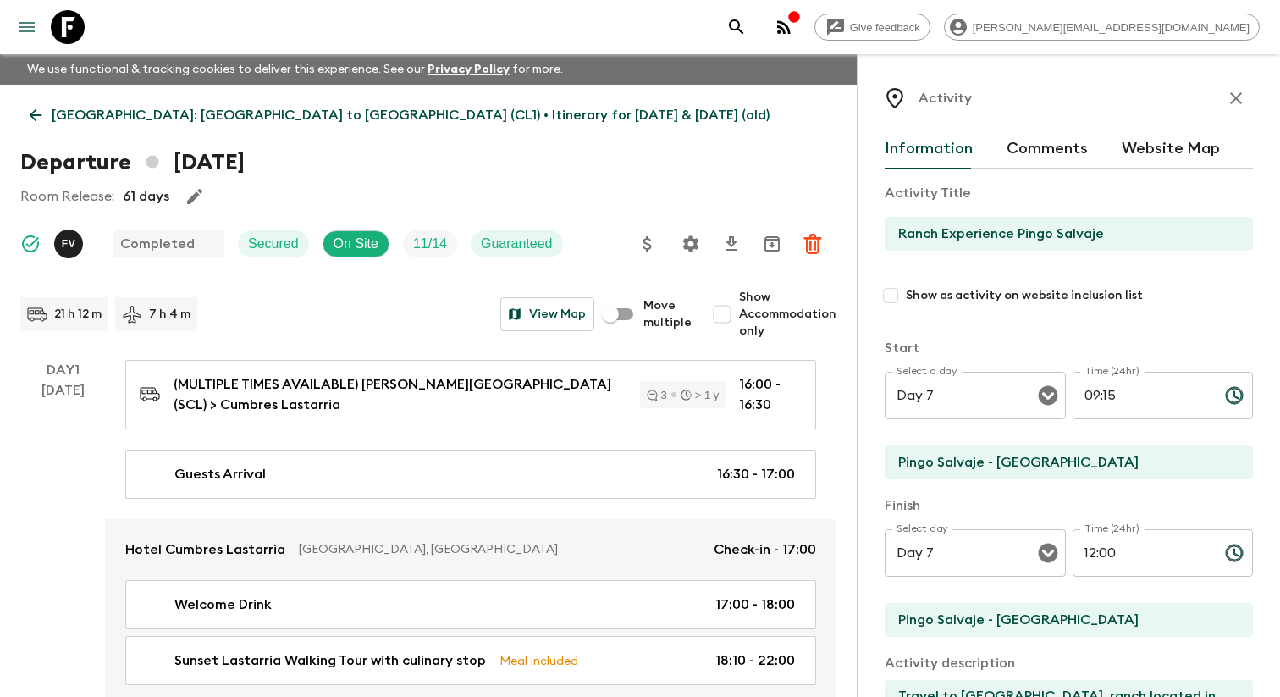
click at [32, 29] on icon "menu" at bounding box center [27, 27] width 20 height 20
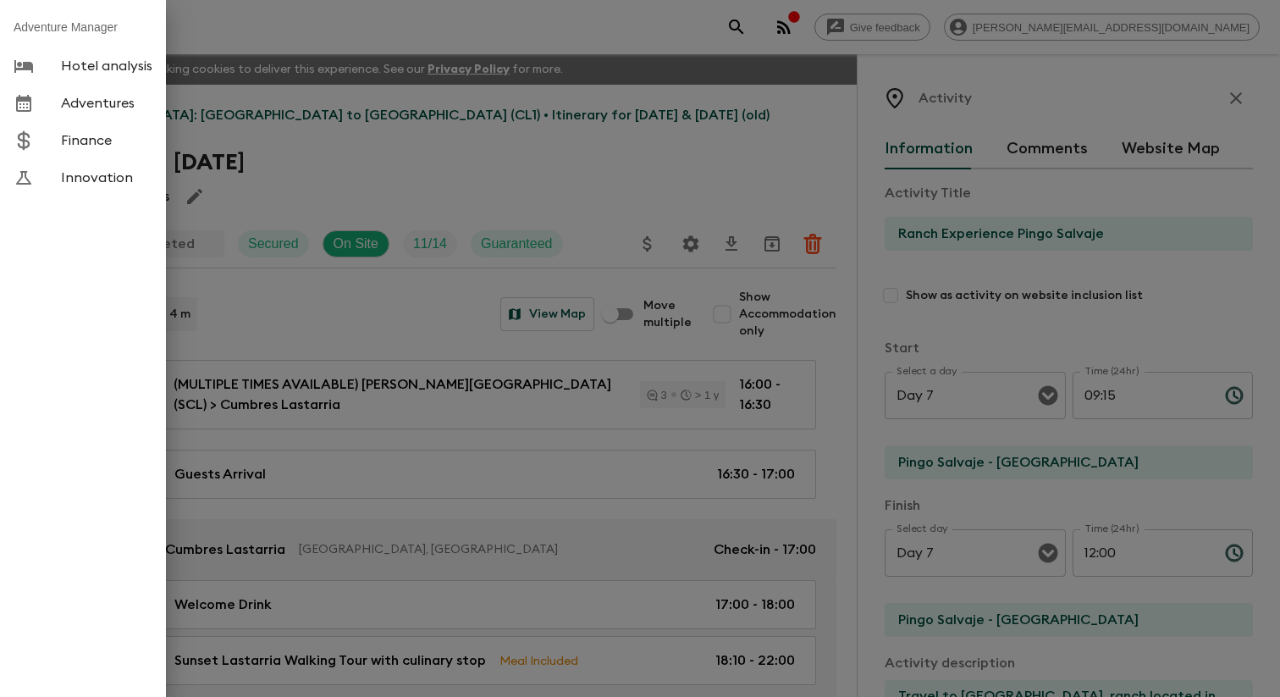
click at [97, 102] on span "Adventures" at bounding box center [106, 103] width 91 height 17
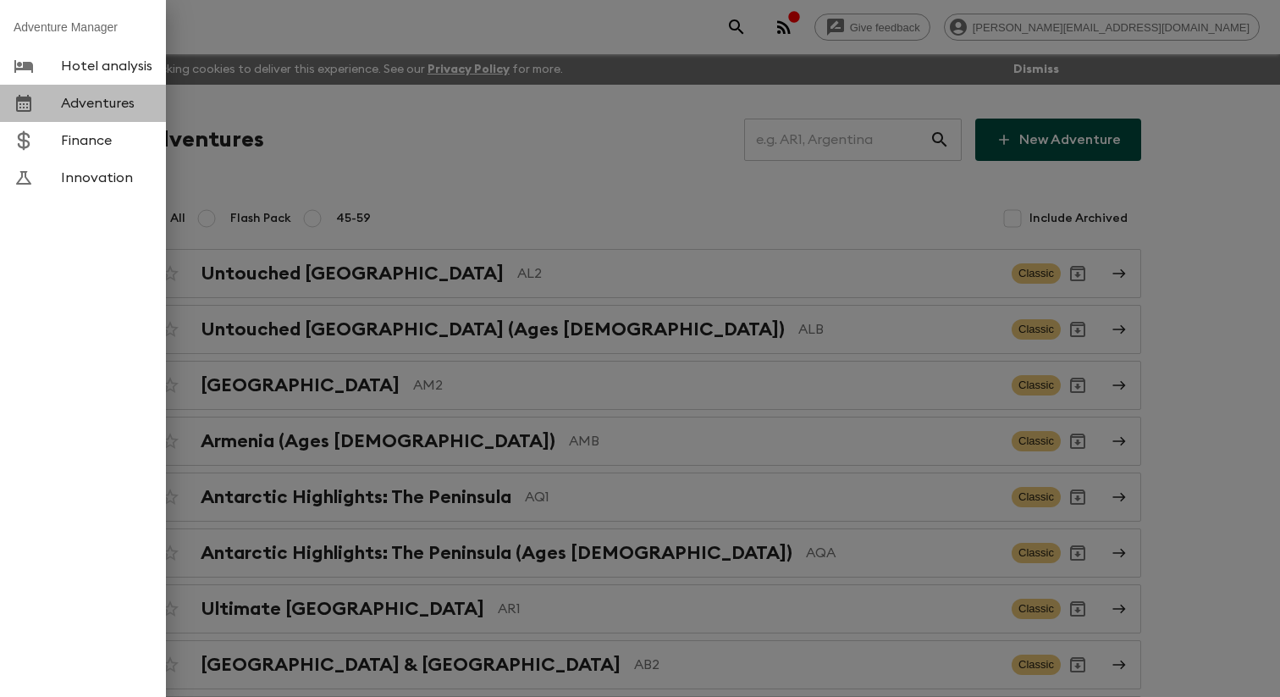
click at [106, 122] on link "Adventures" at bounding box center [83, 103] width 166 height 37
click at [115, 109] on span "Adventures" at bounding box center [106, 103] width 91 height 17
click at [267, 98] on div at bounding box center [640, 348] width 1280 height 697
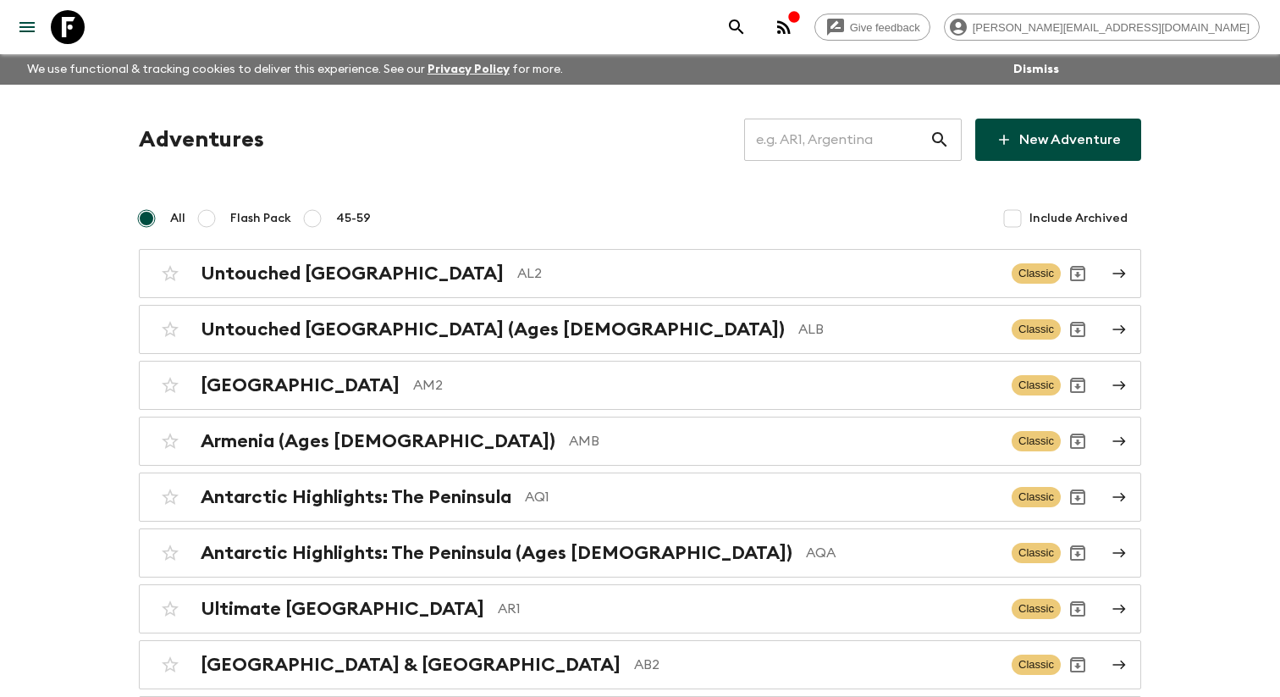
scroll to position [6453, 0]
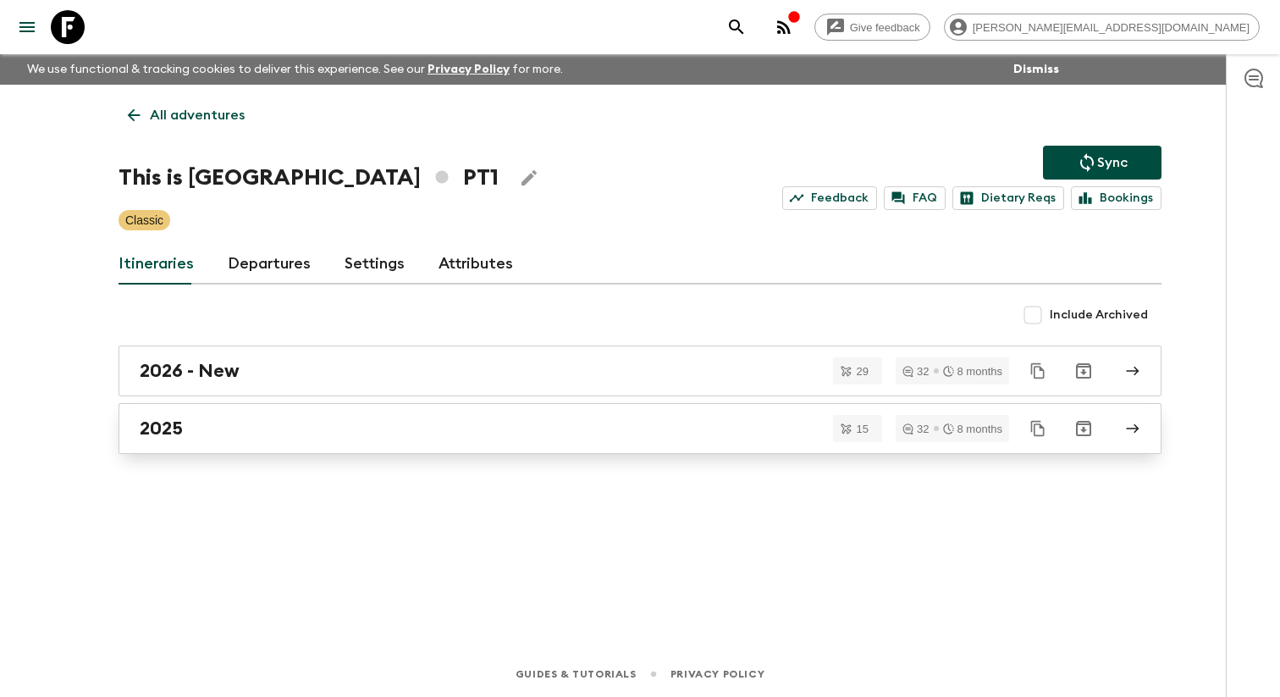
click at [210, 437] on div "2025" at bounding box center [624, 428] width 968 height 22
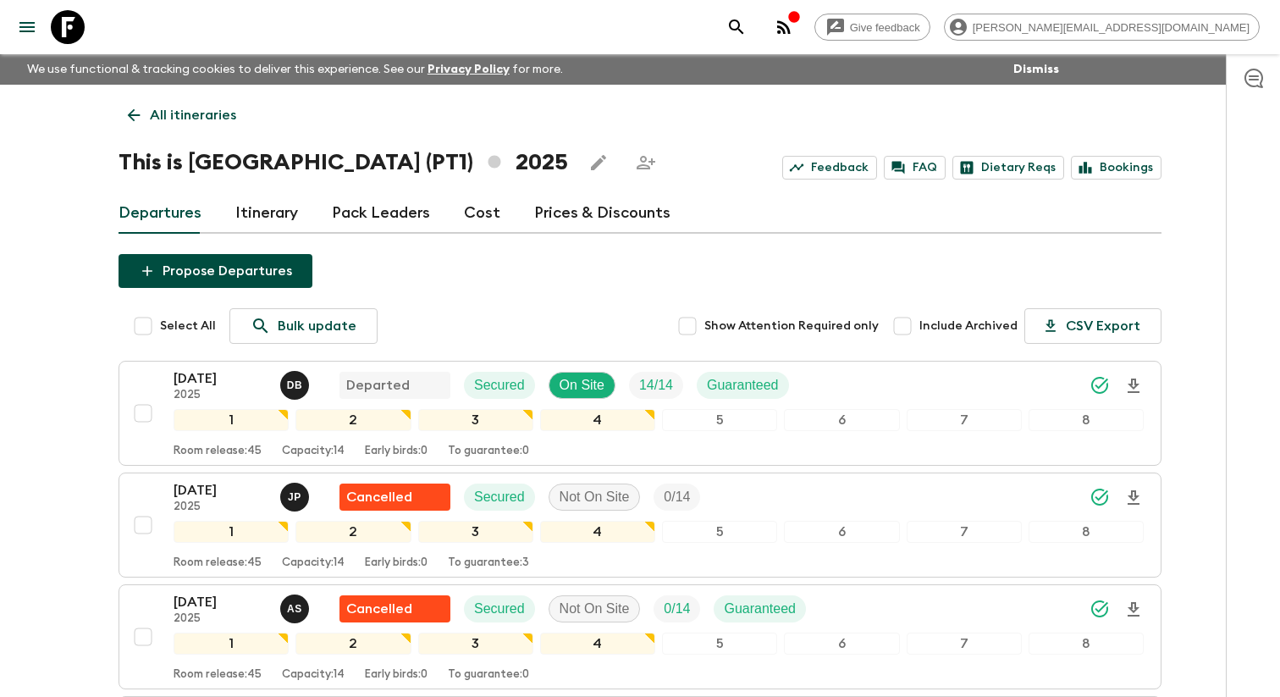
click at [264, 226] on link "Itinerary" at bounding box center [266, 213] width 63 height 41
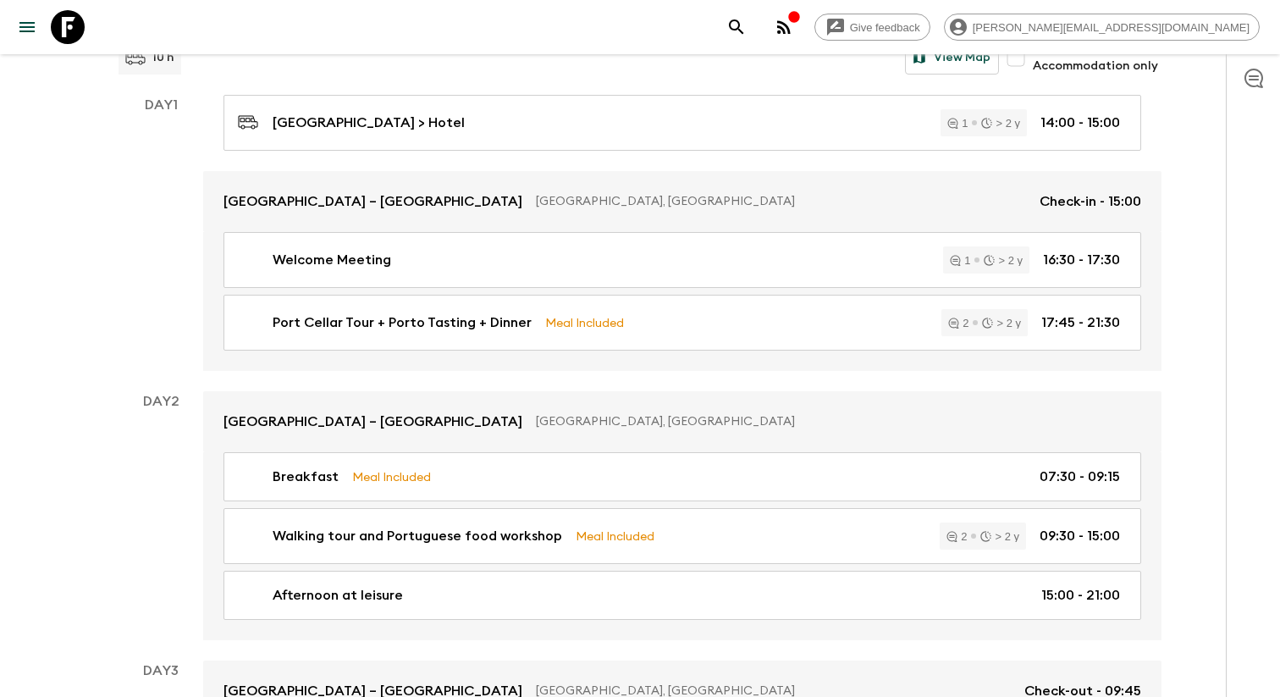
scroll to position [252, 0]
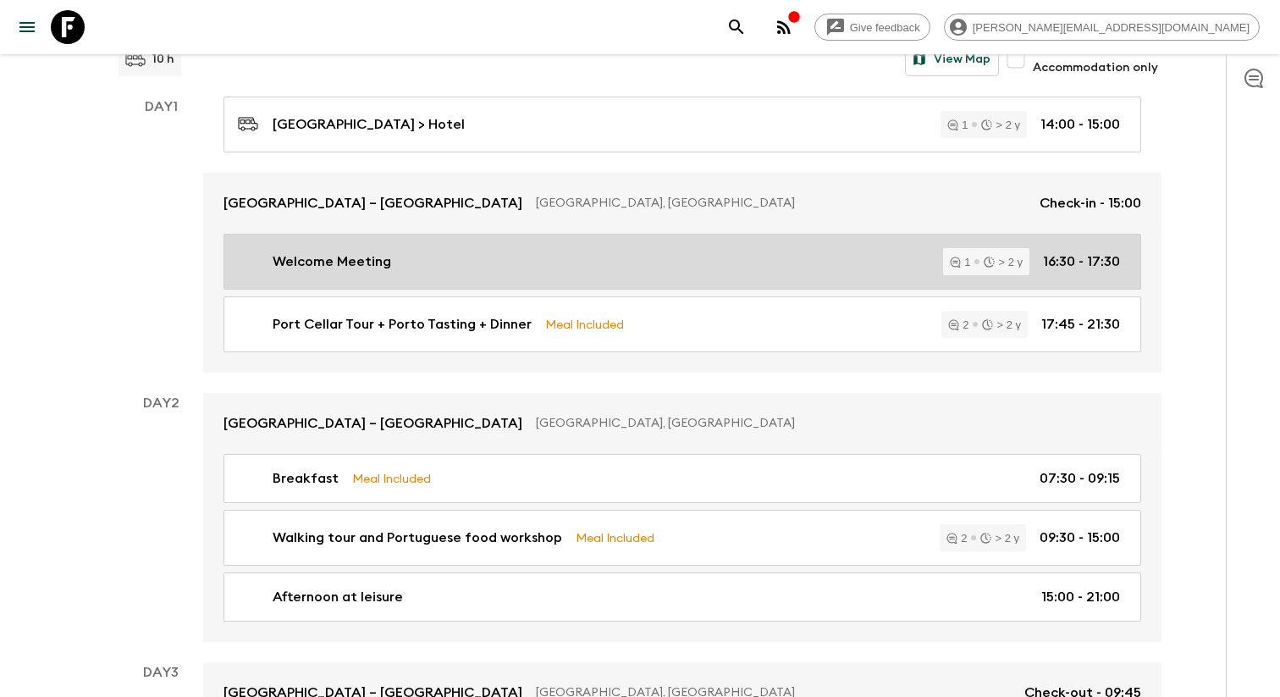
click at [534, 275] on div "Welcome Meeting 1 > 2 y 16:30 - 17:30" at bounding box center [679, 261] width 882 height 27
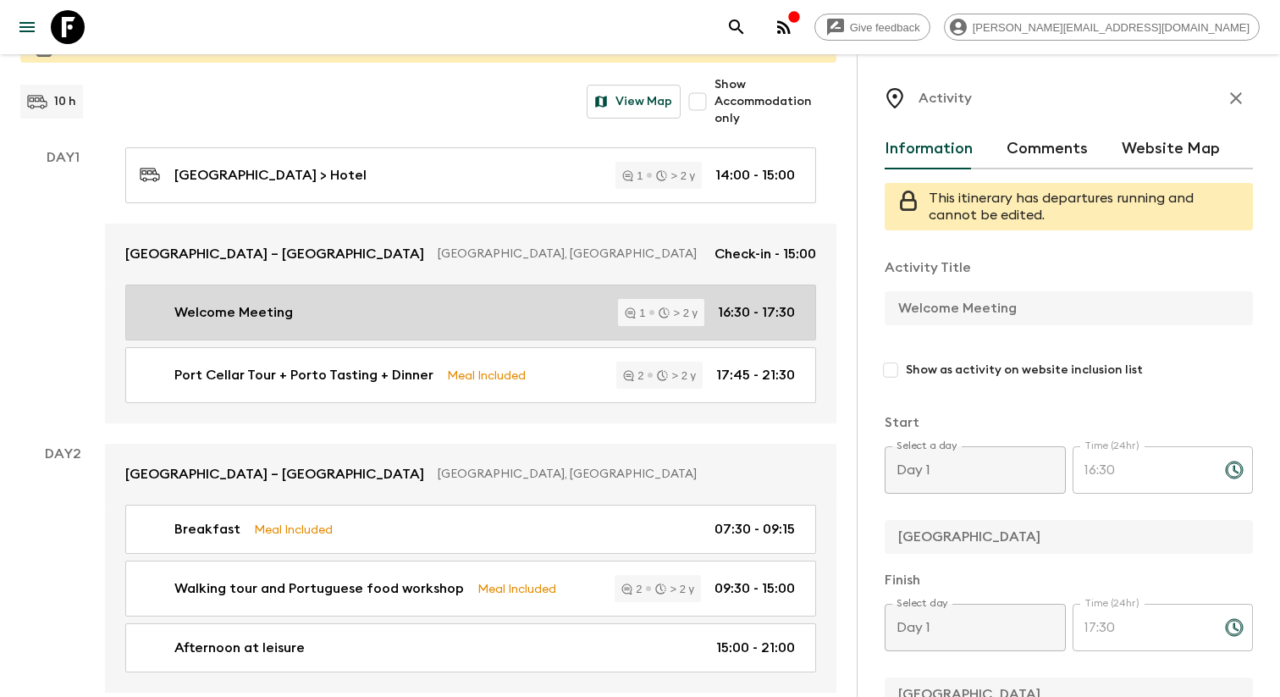
scroll to position [280, 0]
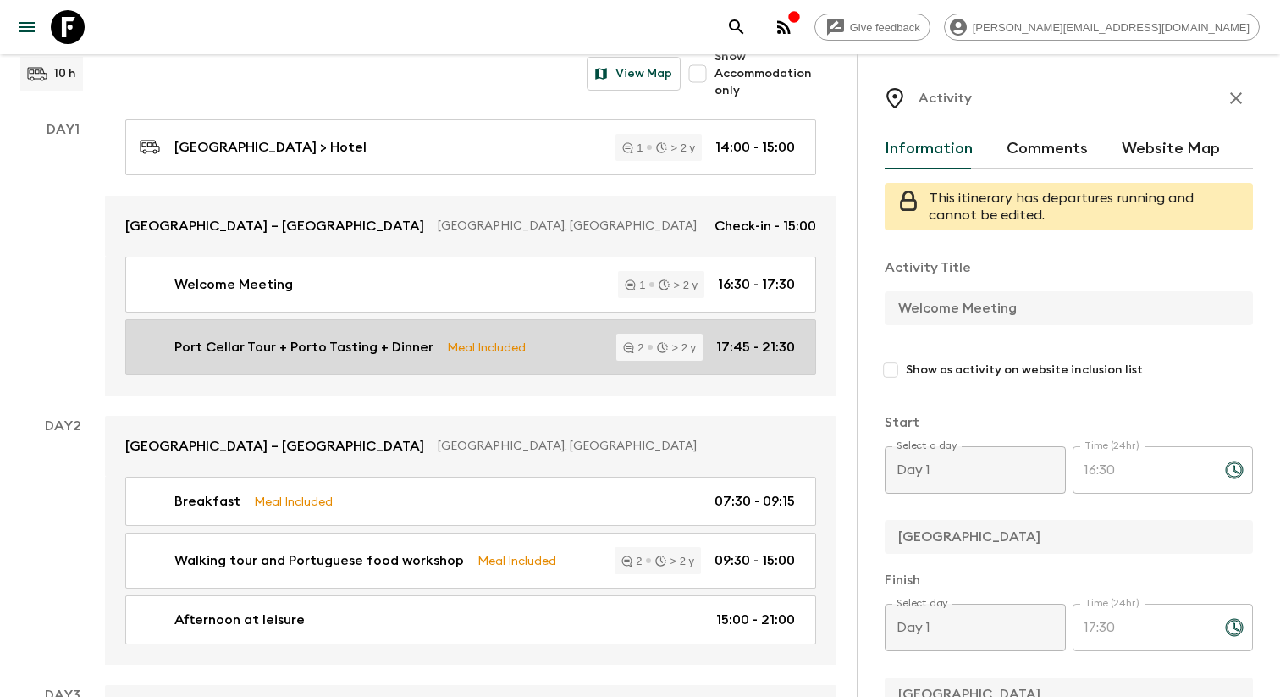
click at [535, 333] on div "Port Cellar Tour + Porto Tasting + Dinner Meal Included 2 > 2 y 17:45 - 21:30" at bounding box center [467, 346] width 655 height 27
type input "Port Cellar Tour + Porto Tasting + Dinner"
checkbox input "true"
type input "[GEOGRAPHIC_DATA] - [GEOGRAPHIC_DATA]"
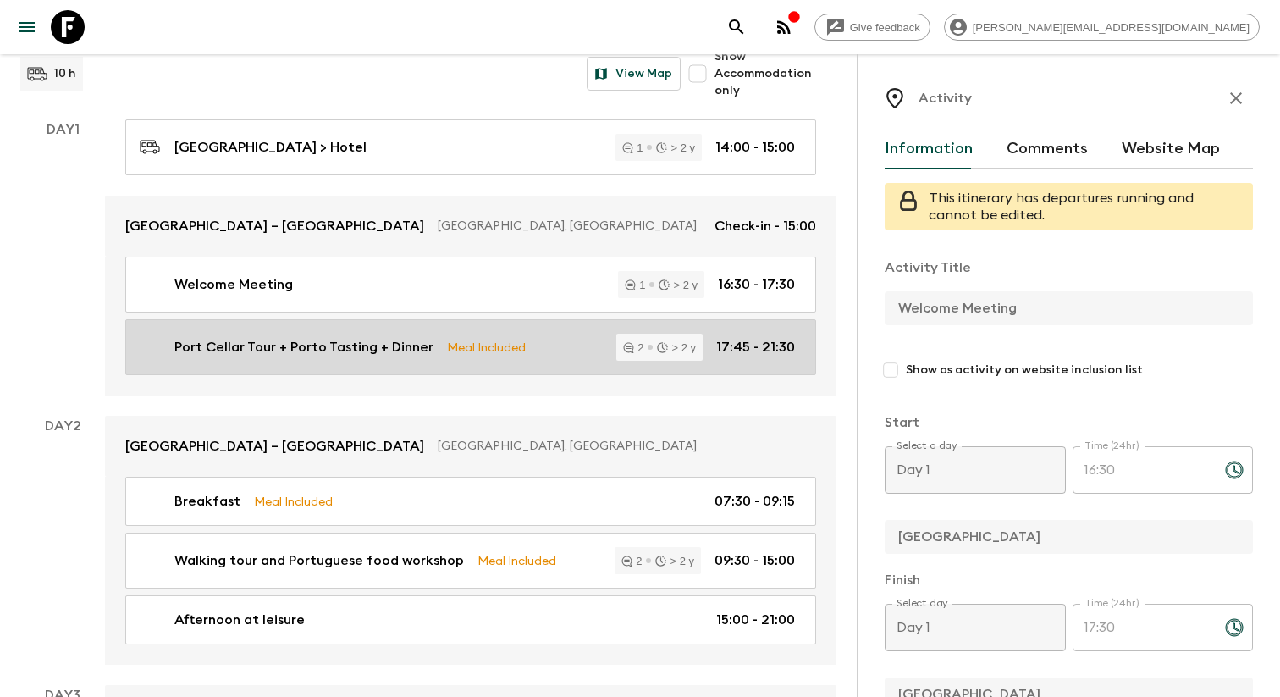
type textarea "Guests will depart walking down to the riverside with their Tour Leader guiding…"
checkbox input "true"
type textarea "3 course Dinner + Port Tasting included"
type input "17:45"
type input "21:30"
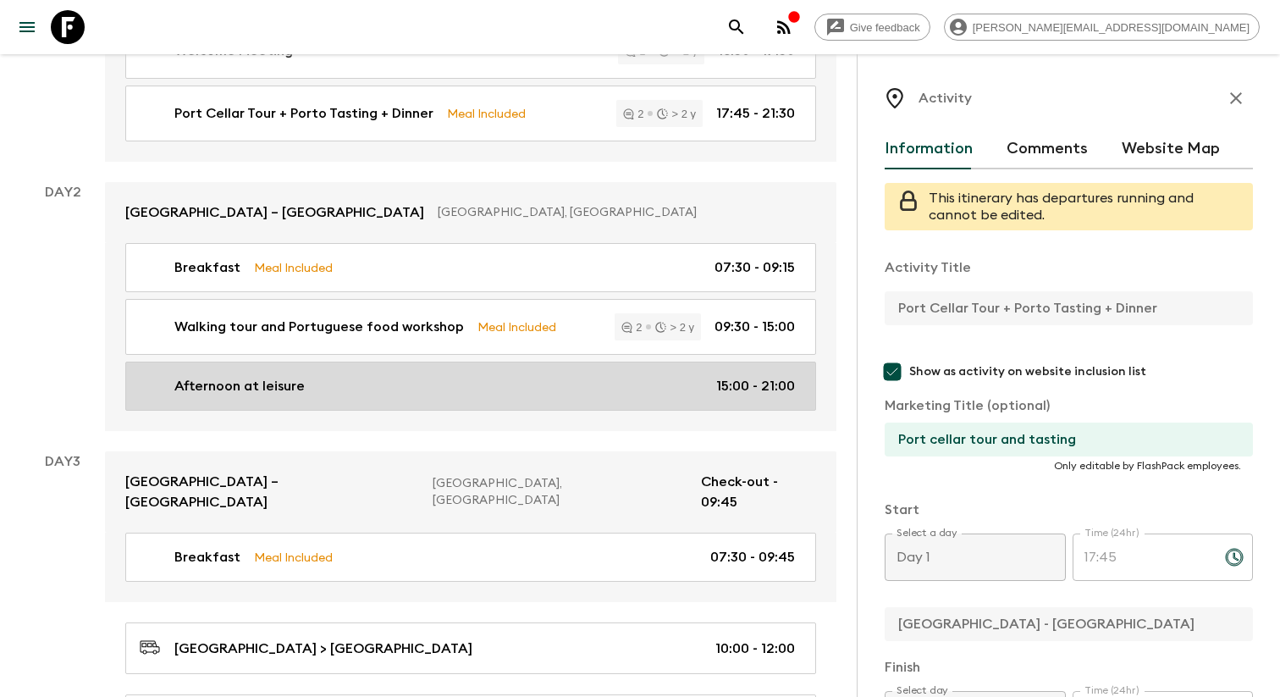
scroll to position [523, 0]
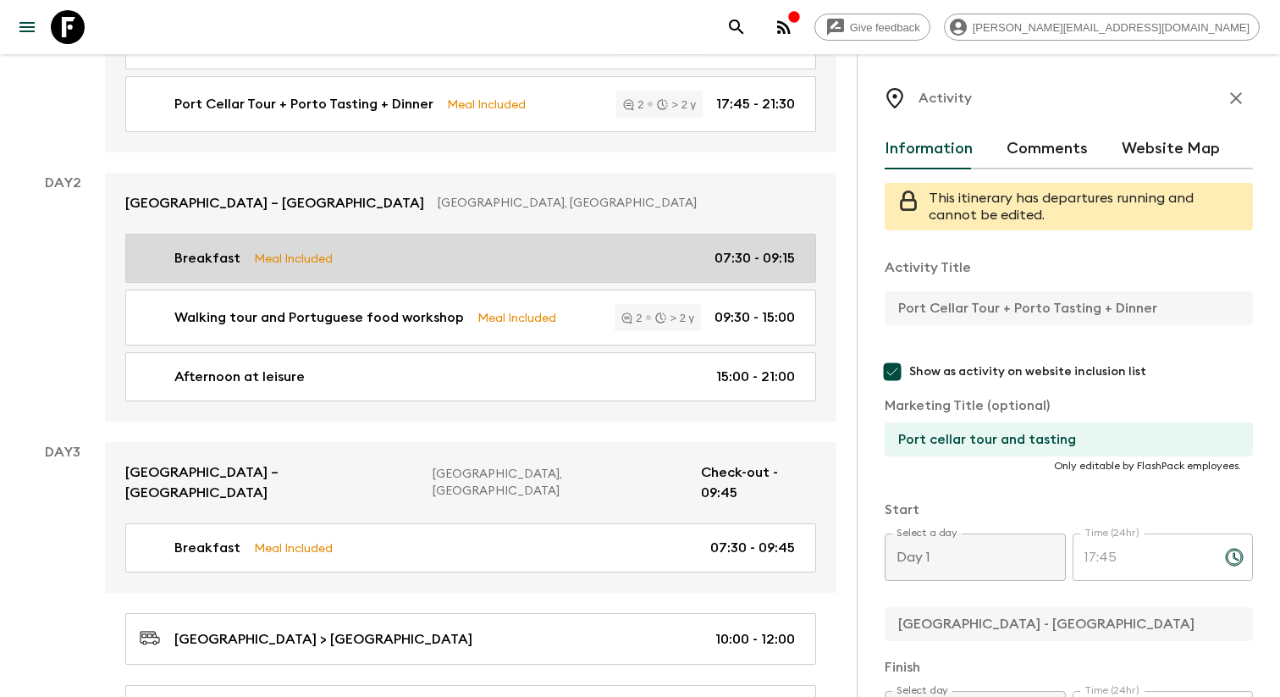
click at [504, 246] on link "Breakfast Meal Included 07:30 - 09:15" at bounding box center [470, 258] width 691 height 49
type input "Breakfast"
checkbox input "false"
type input "[GEOGRAPHIC_DATA]"
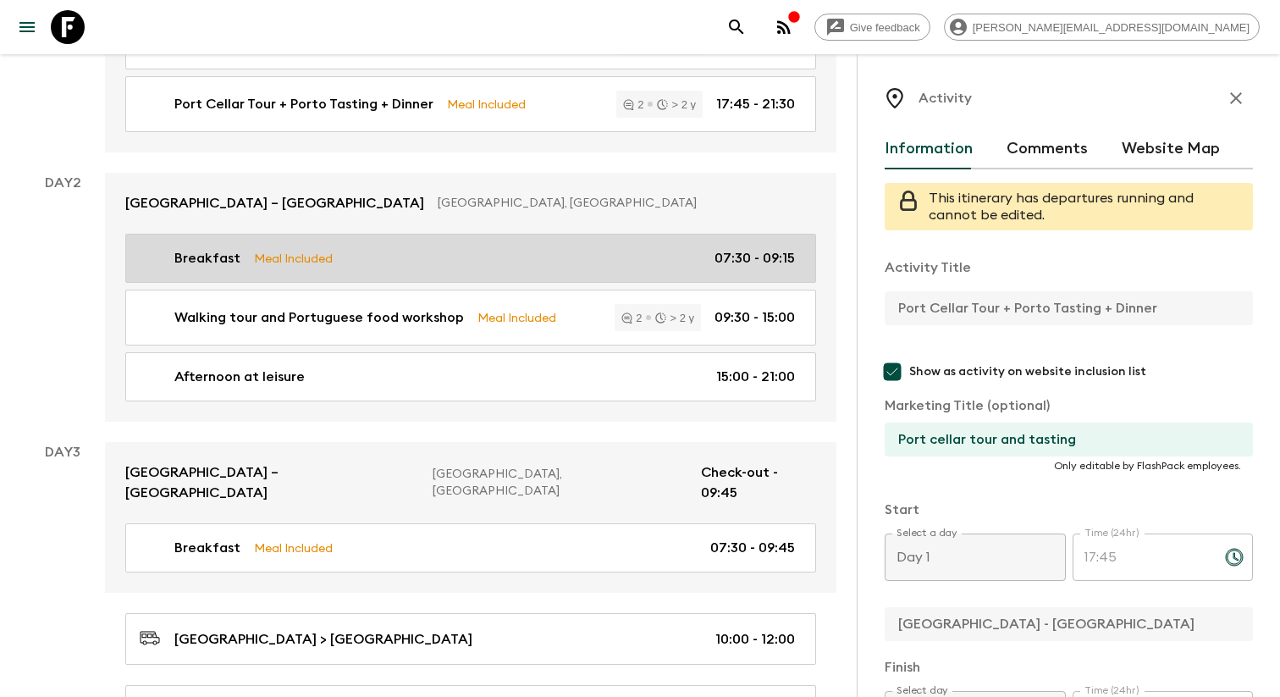
type textarea "Breakfast"
type input "Day 2"
type input "07:30"
type input "Day 2"
type input "09:15"
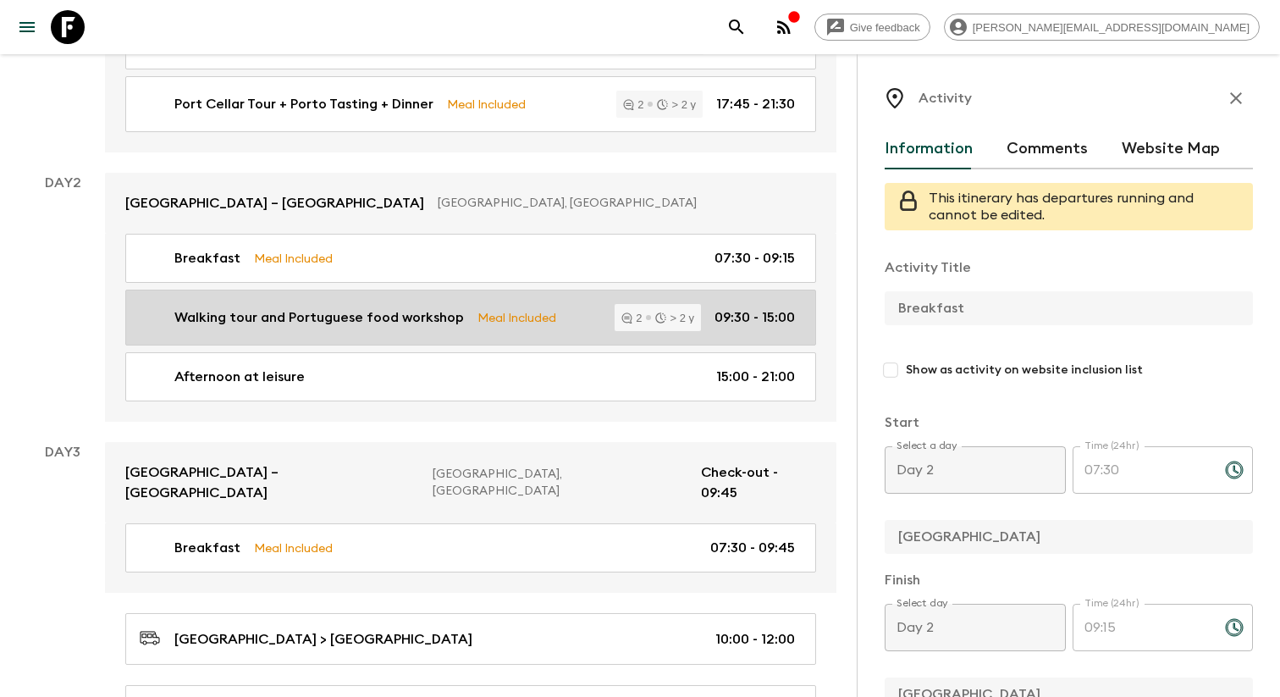
click at [518, 304] on link "Walking tour and Portuguese food workshop Meal Included 2 > 2 y 09:30 - 15:00" at bounding box center [470, 317] width 691 height 56
type input "Walking tour and Portuguese food workshop"
checkbox input "true"
type input "[GEOGRAPHIC_DATA]"
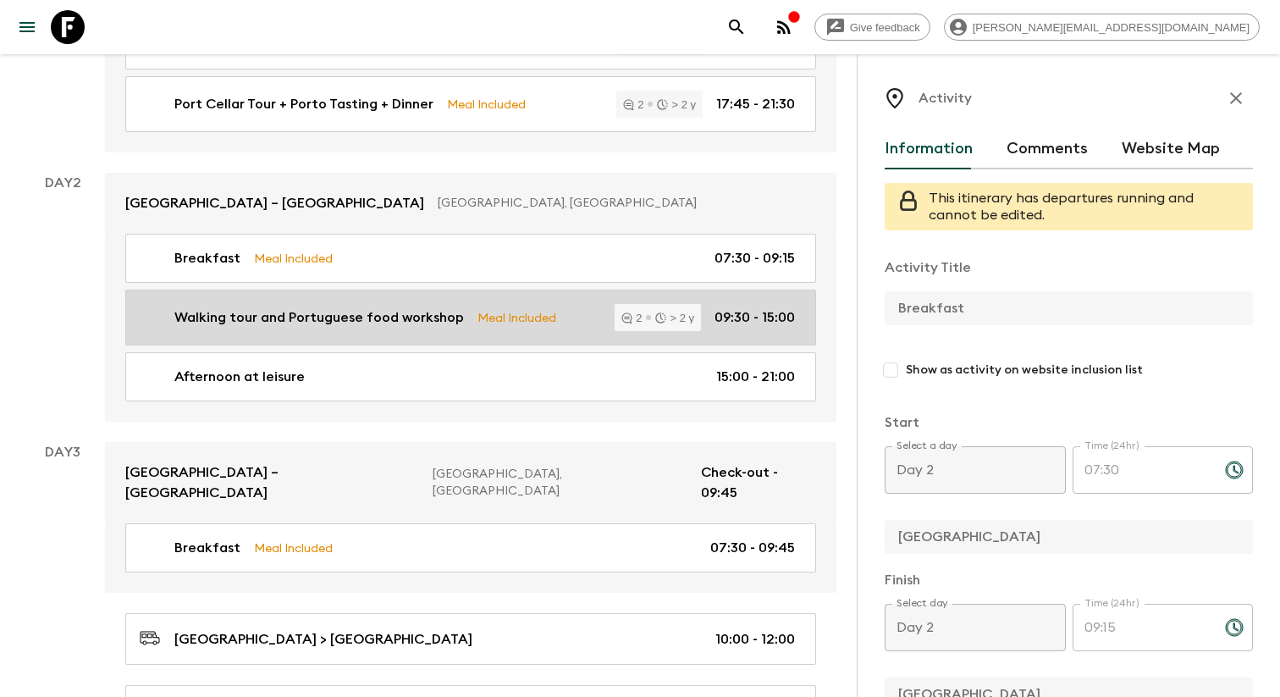
type textarea "3 Dishes + Pastel Del Nata " After a walking tour in the historic center of [GE…"
type input "09:30"
type input "15:00"
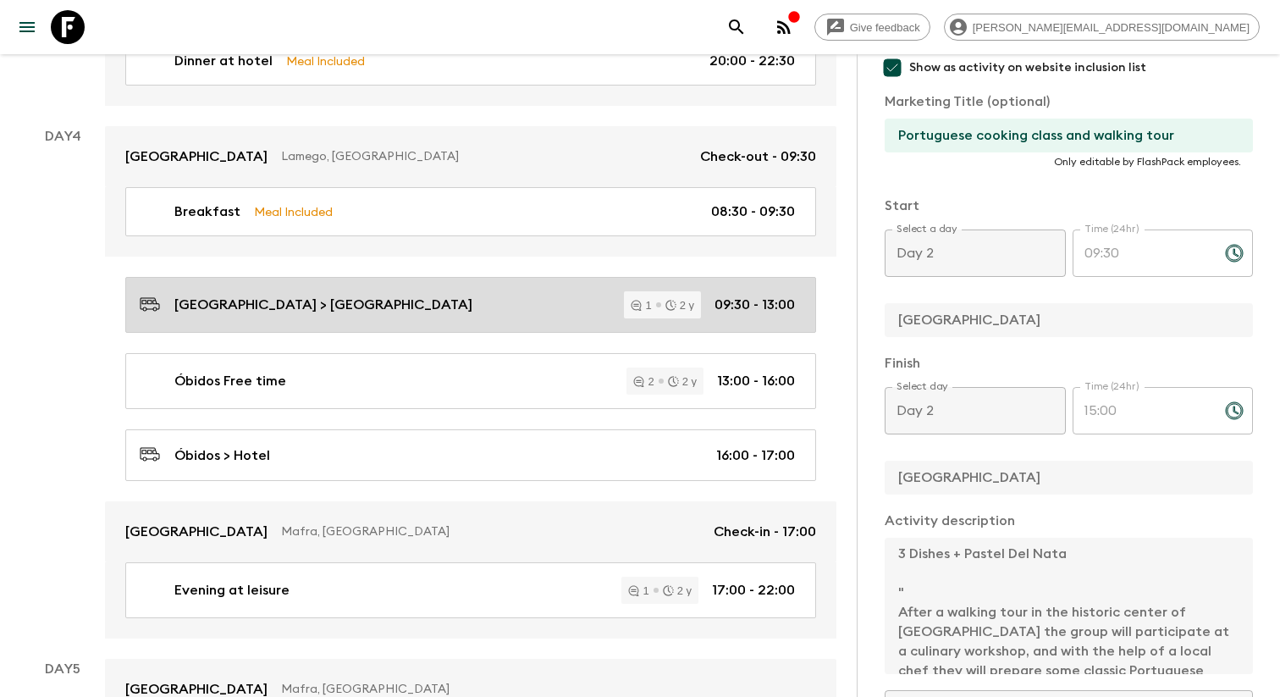
scroll to position [1362, 0]
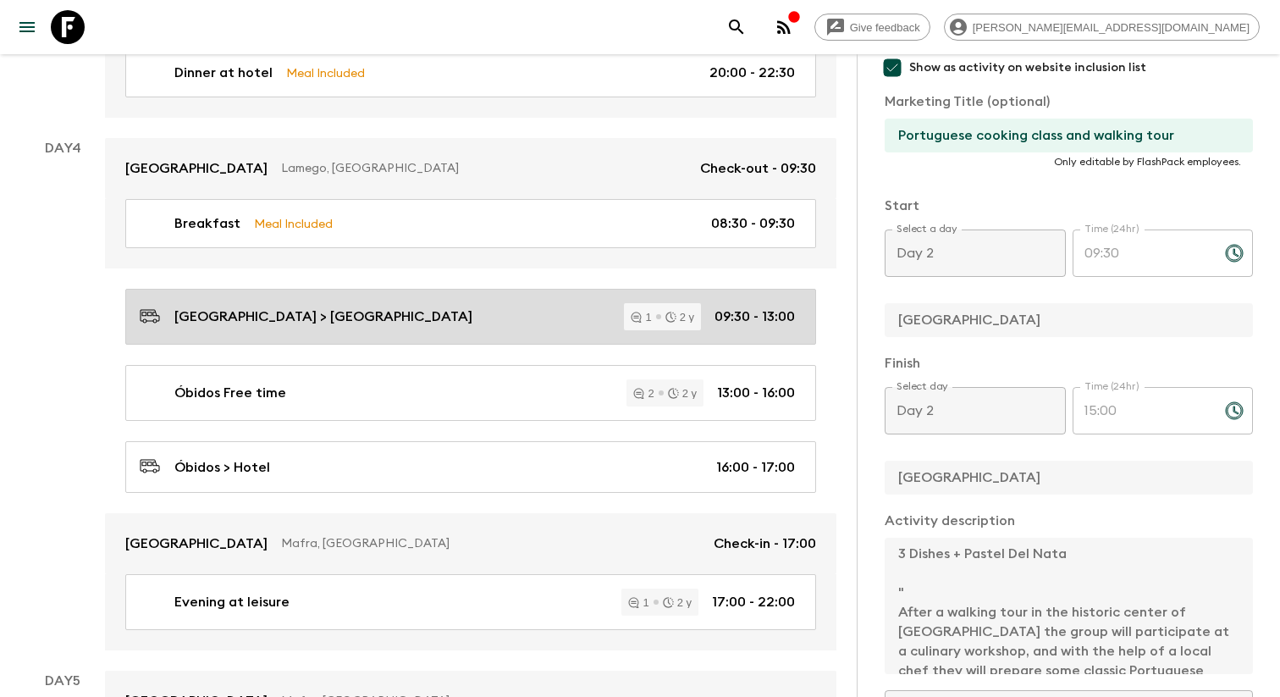
click at [571, 303] on div "[GEOGRAPHIC_DATA] > Óbidos 1 2 y 09:30 - 13:00" at bounding box center [467, 316] width 655 height 27
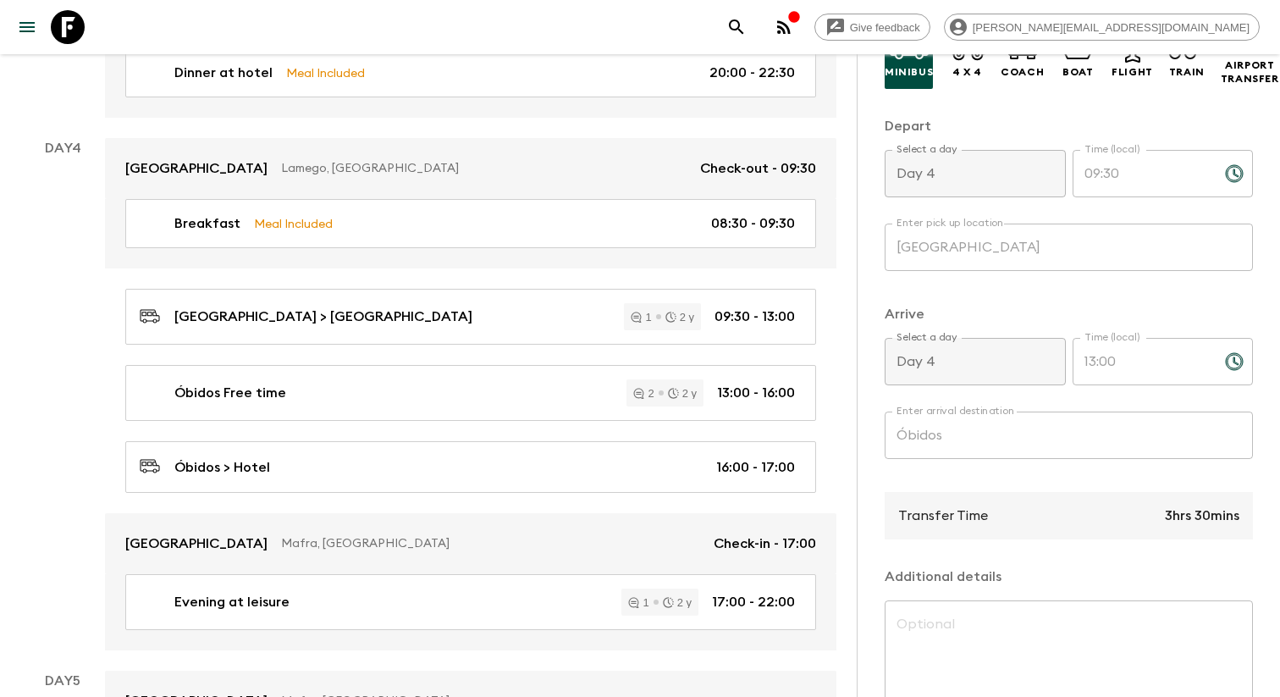
scroll to position [262, 0]
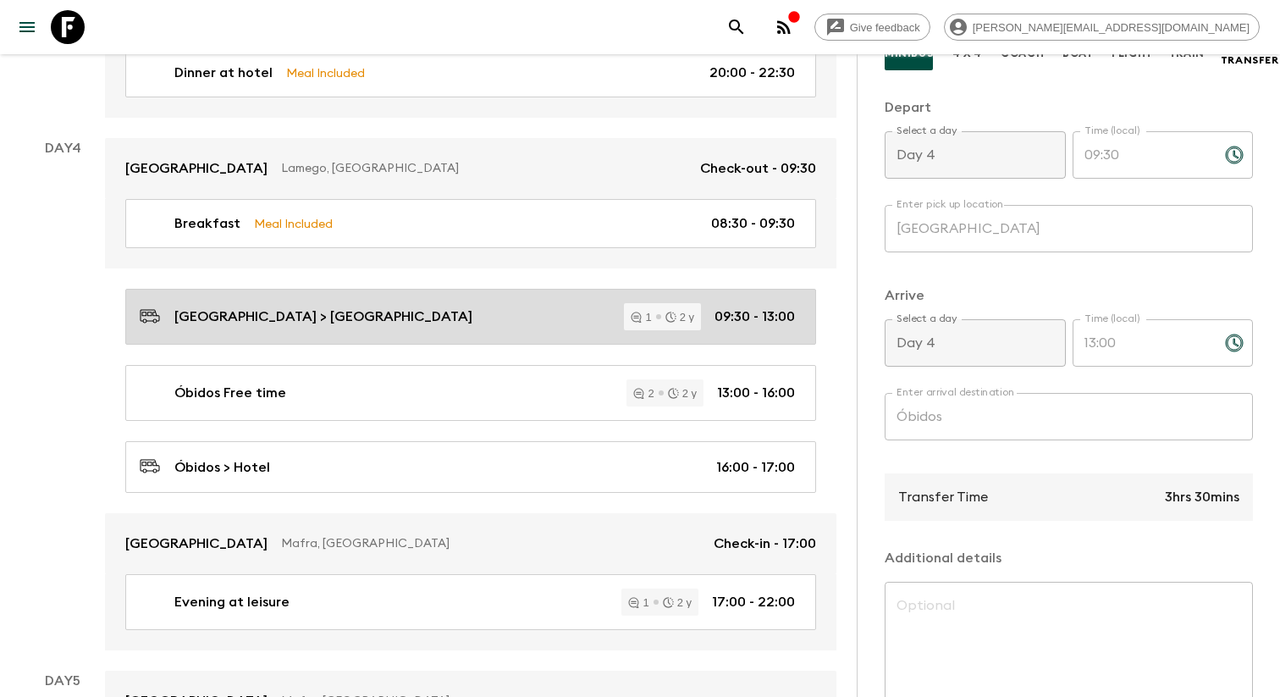
click at [458, 303] on div "[GEOGRAPHIC_DATA] > Óbidos 1 2 y 09:30 - 13:00" at bounding box center [467, 316] width 655 height 27
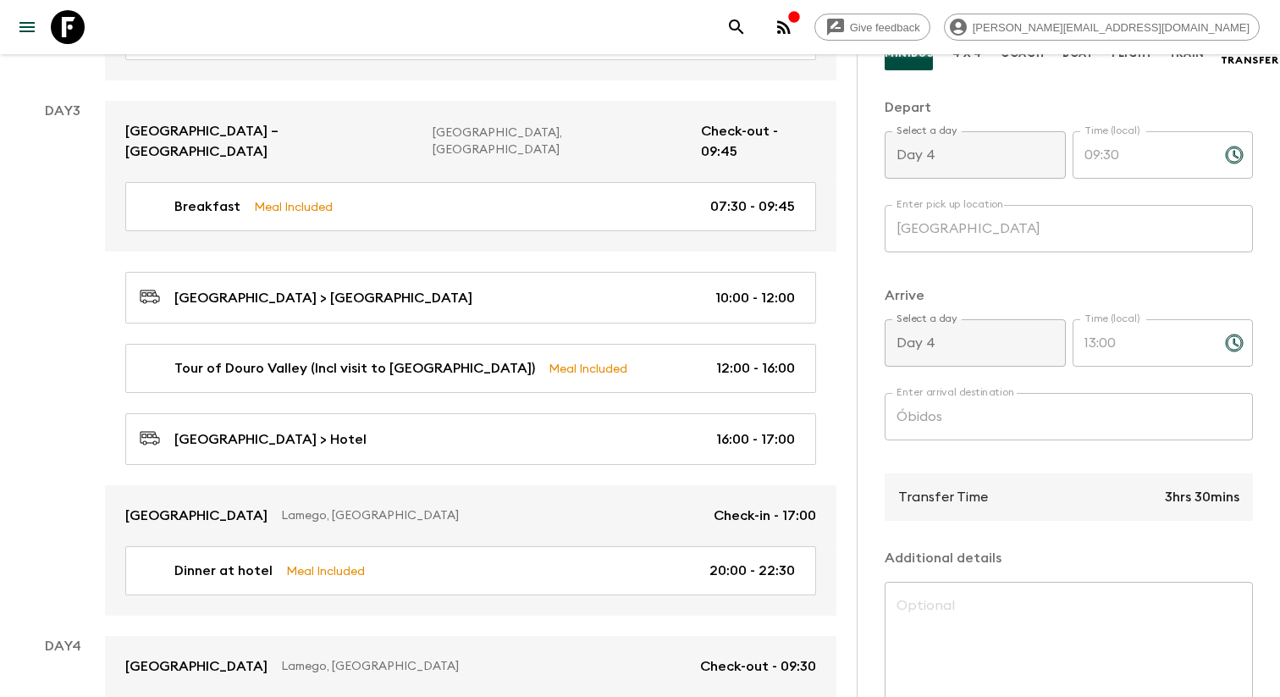
scroll to position [862, 0]
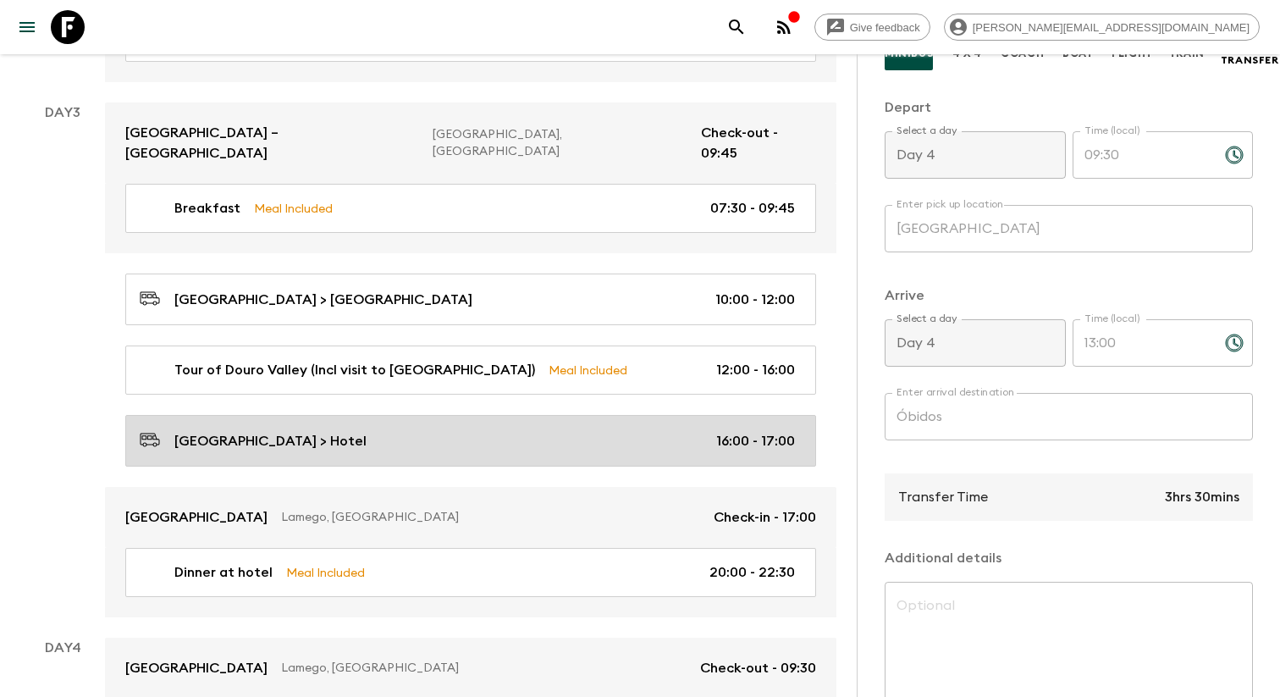
click at [413, 429] on div "[GEOGRAPHIC_DATA] > Hotel 16:00 - 17:00" at bounding box center [467, 440] width 655 height 23
type input "Hotel"
type input "Day 3"
type input "16:00"
type input "Day 3"
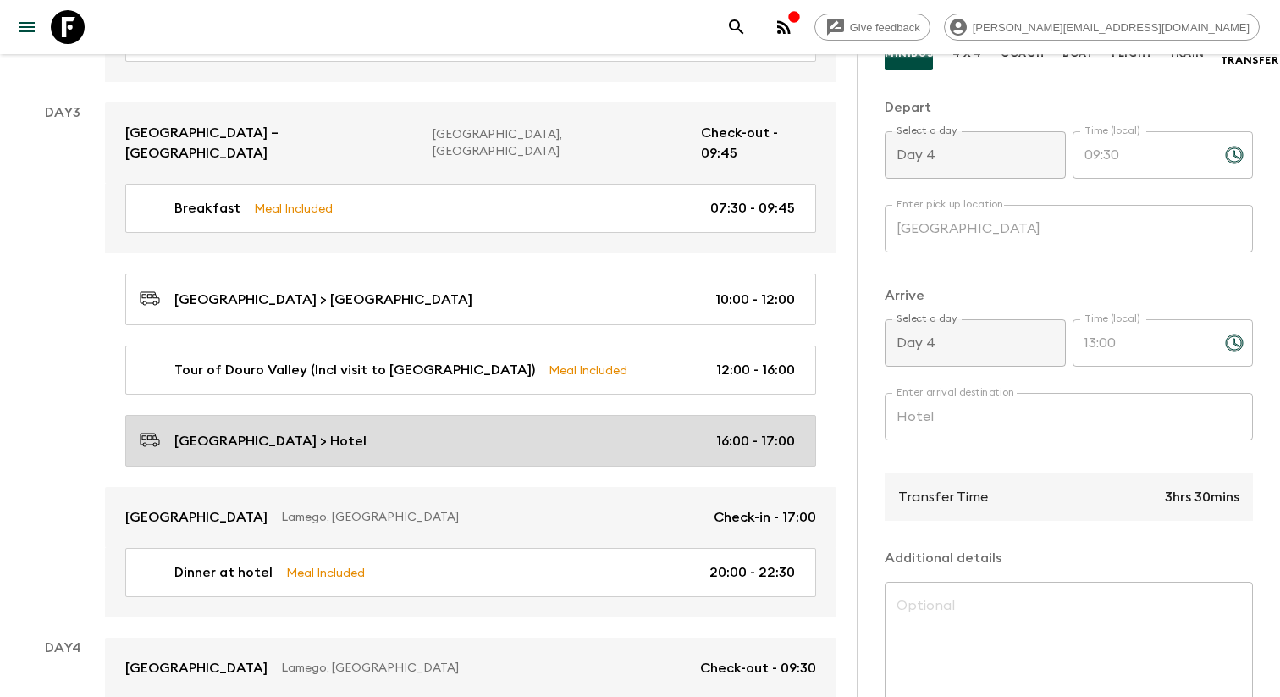
type input "17:00"
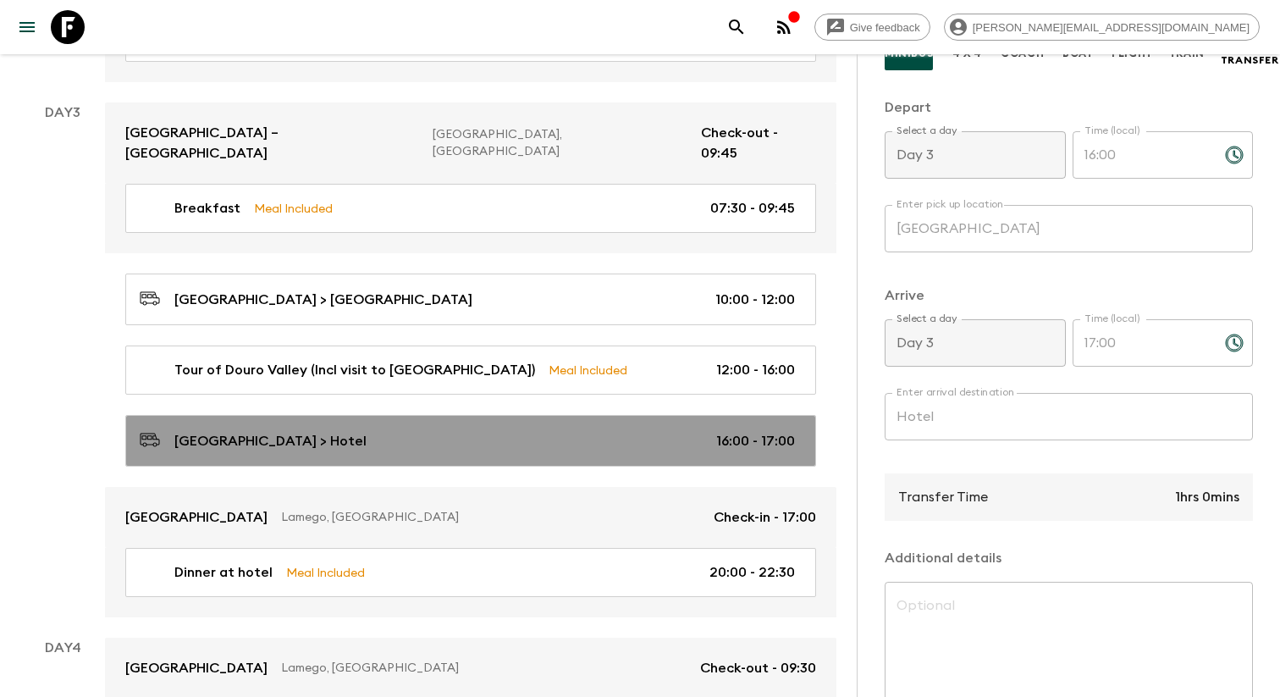
click at [413, 429] on div "[GEOGRAPHIC_DATA] > Hotel 16:00 - 17:00" at bounding box center [467, 440] width 655 height 23
